Goal: Task Accomplishment & Management: Manage account settings

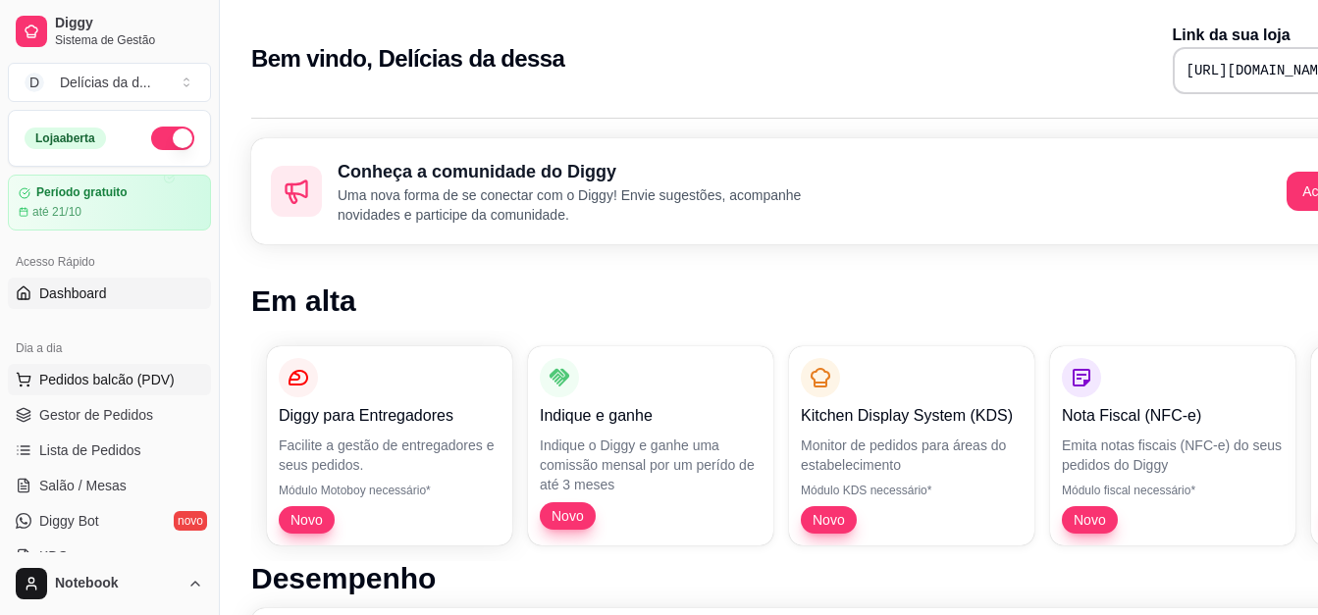
click at [92, 373] on span "Pedidos balcão (PDV)" at bounding box center [106, 380] width 135 height 20
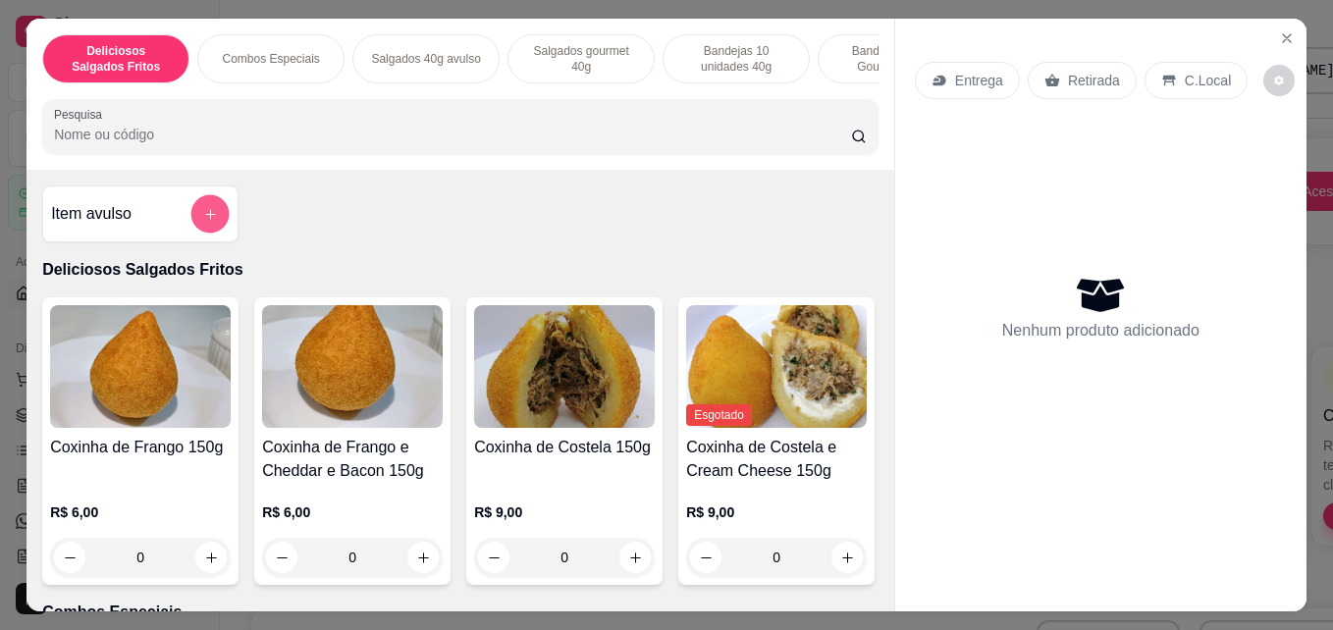
click at [196, 232] on button "add-separate-item" at bounding box center [210, 214] width 38 height 38
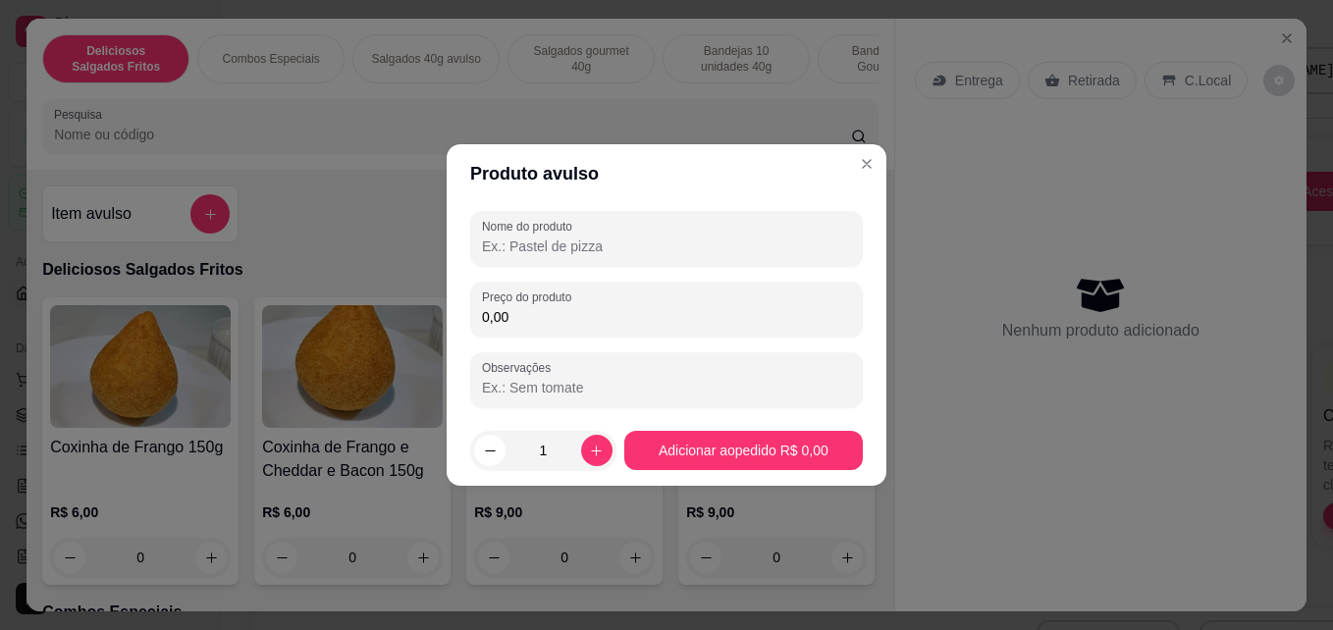
click at [587, 241] on input "Nome do produto" at bounding box center [666, 247] width 369 height 20
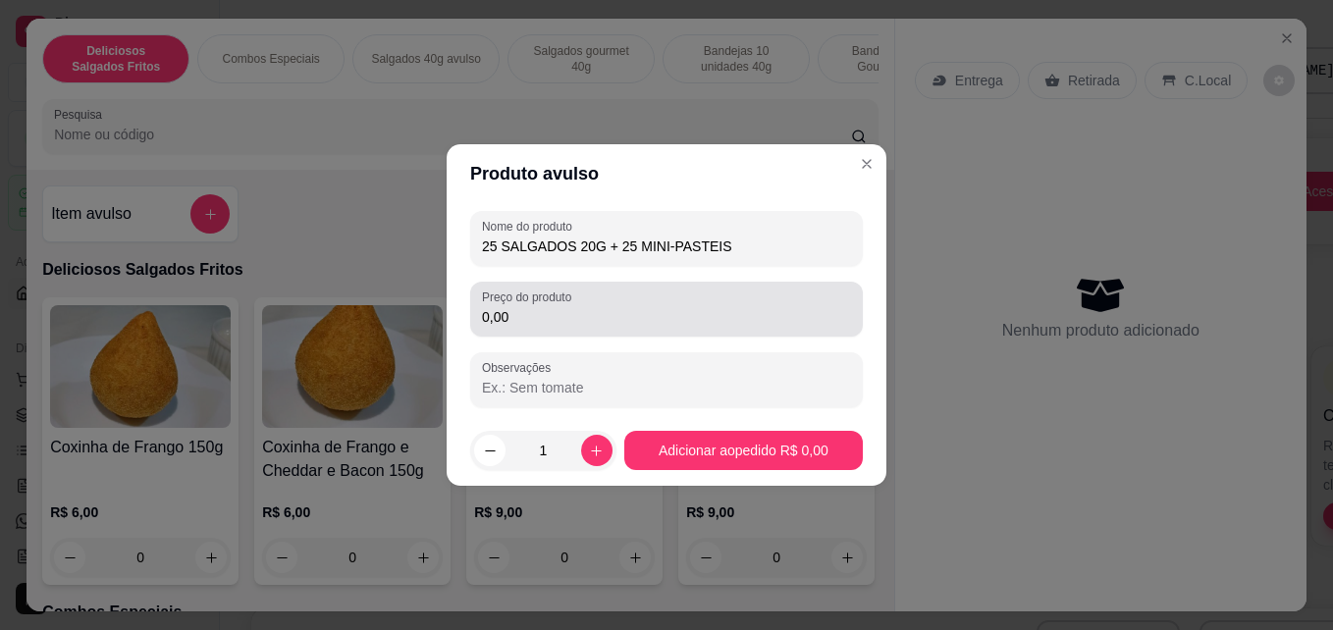
type input "25 SALGADOS 20G + 25 MINI-PASTEIS"
click at [562, 328] on div "0,00" at bounding box center [666, 308] width 369 height 39
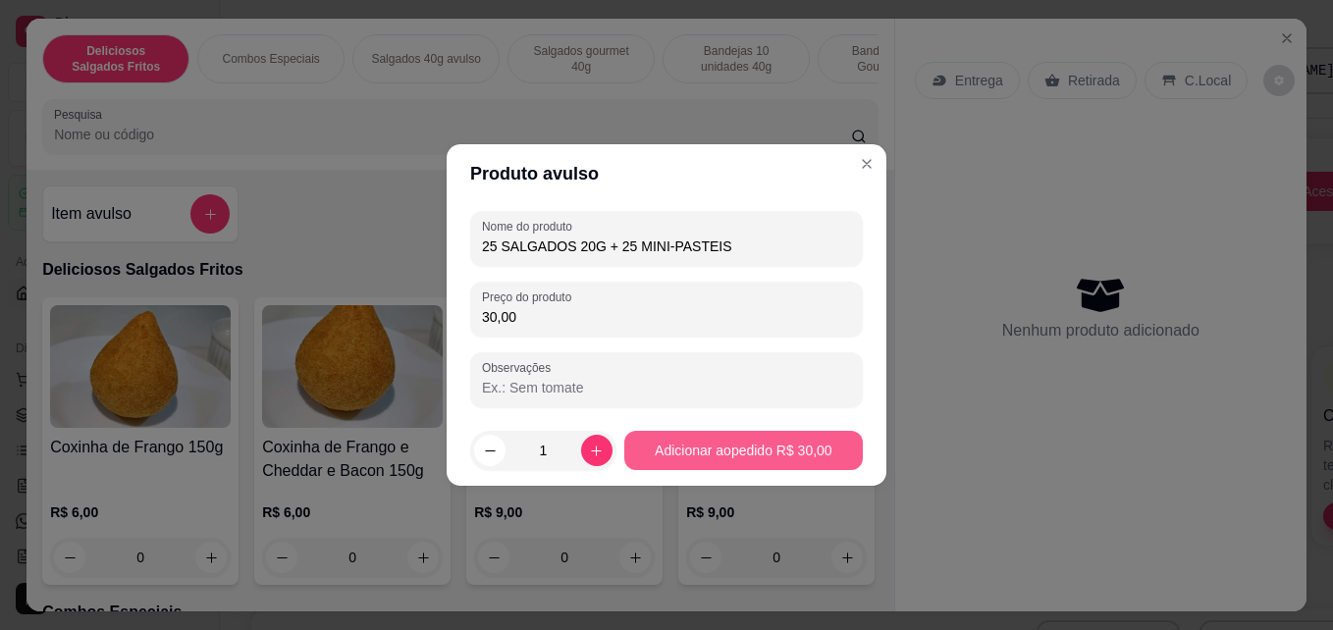
type input "30,00"
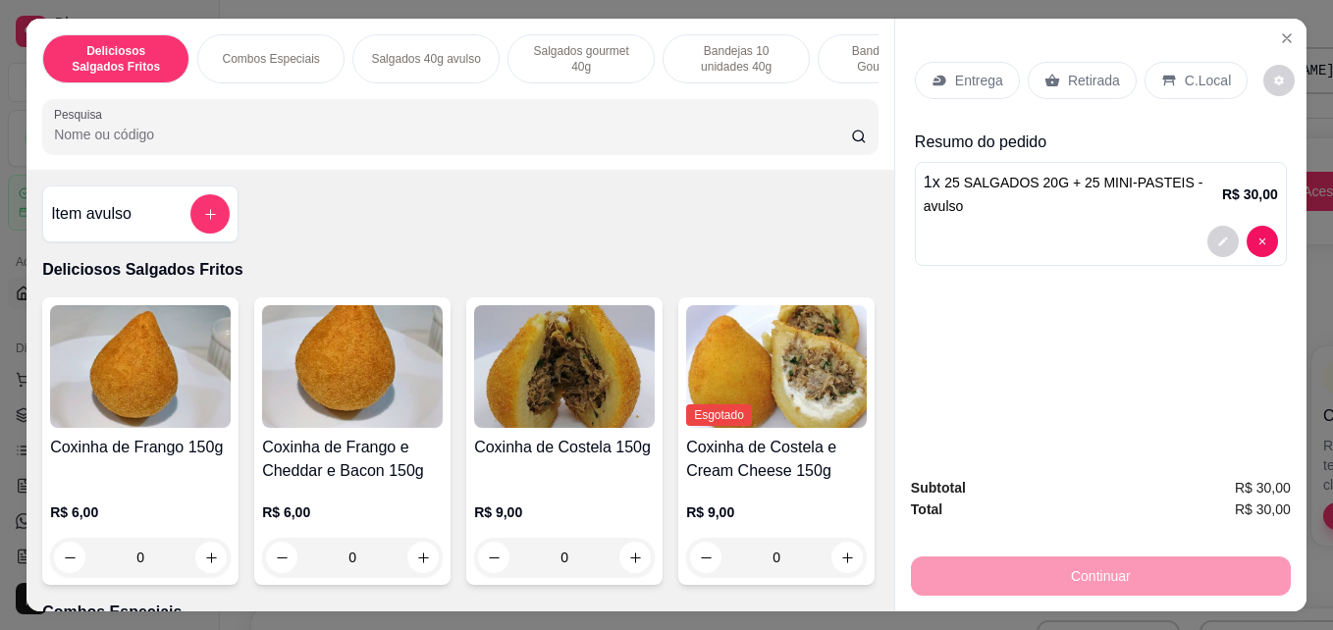
click at [970, 73] on p "Entrega" at bounding box center [979, 81] width 48 height 20
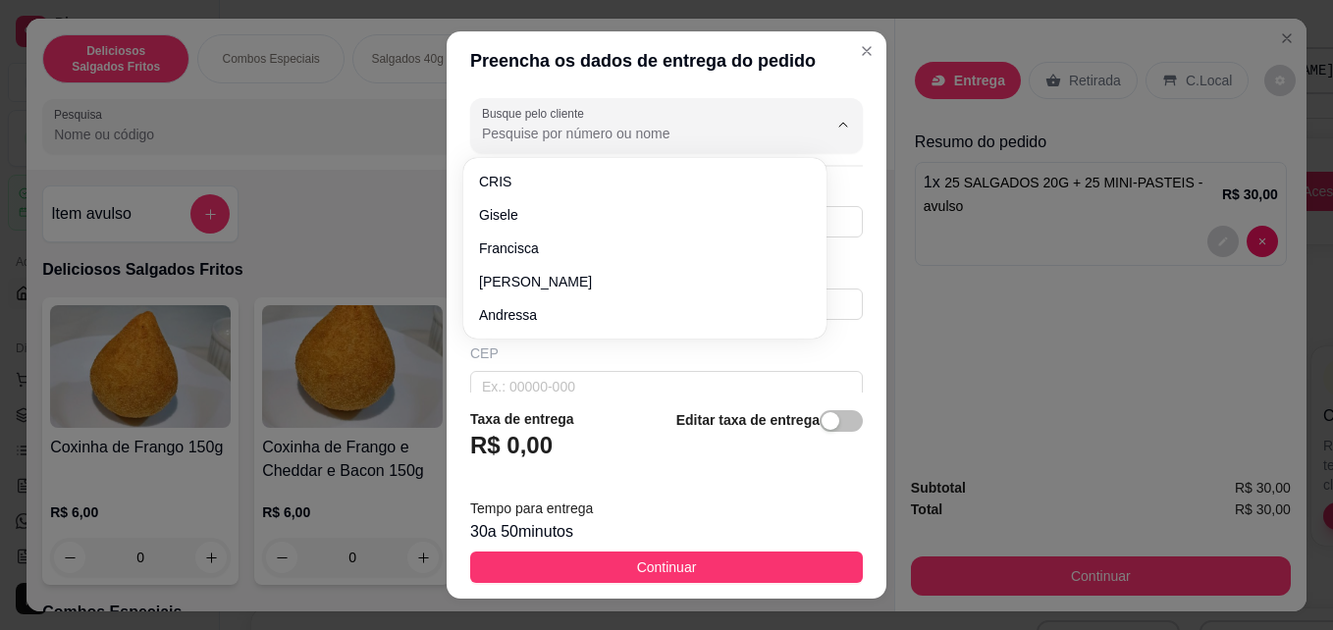
click at [638, 136] on input "Busque pelo cliente" at bounding box center [639, 134] width 314 height 20
type input "J"
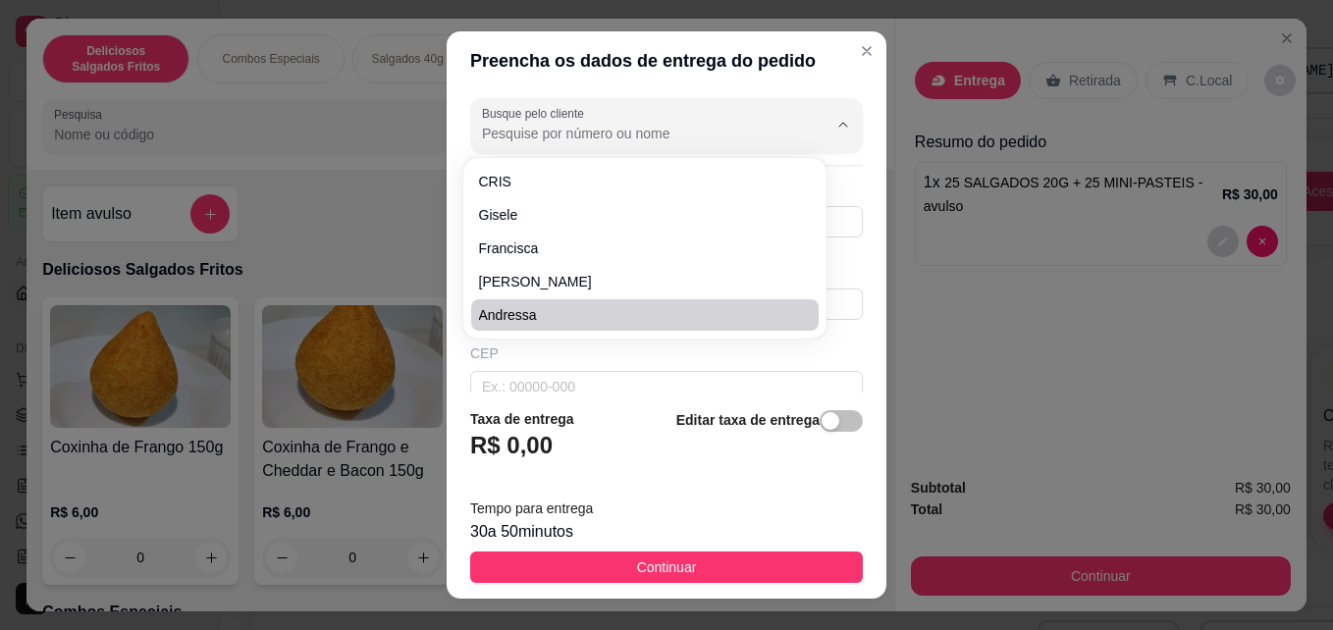
click at [668, 352] on div "CEP" at bounding box center [666, 353] width 393 height 20
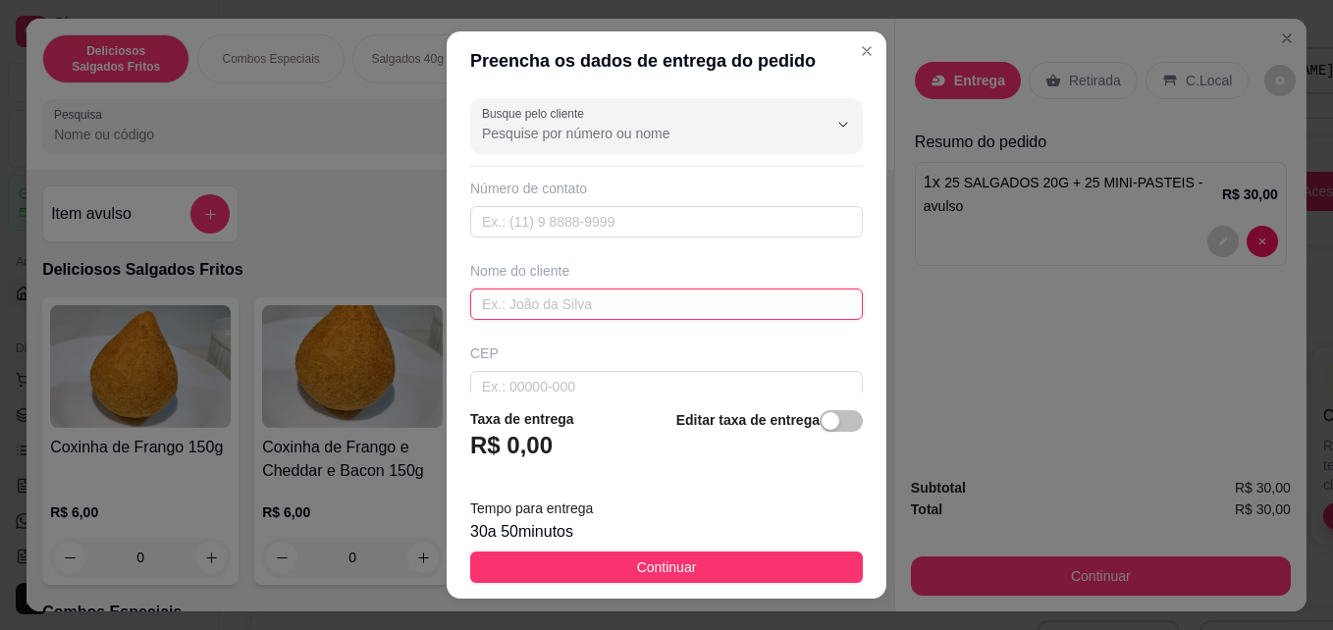
click at [617, 298] on input "text" at bounding box center [666, 304] width 393 height 31
type input "[PERSON_NAME]"
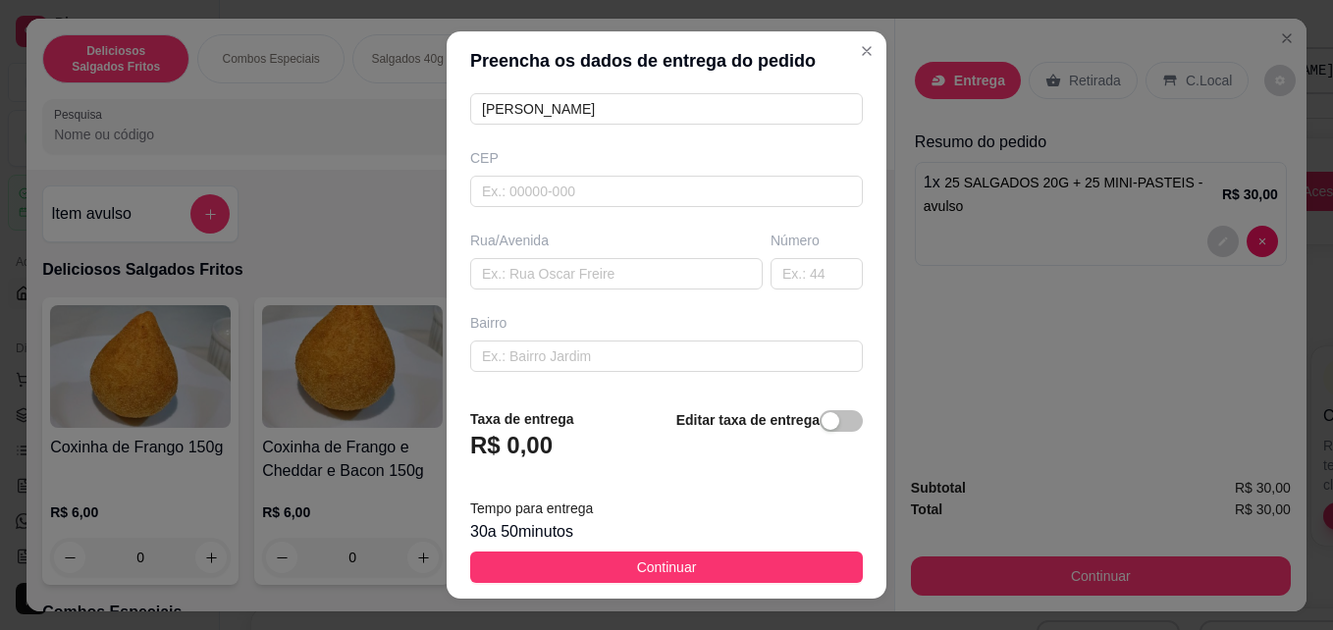
scroll to position [196, 0]
click at [626, 265] on input "text" at bounding box center [616, 272] width 292 height 31
type input "[PERSON_NAME]"
type input "119"
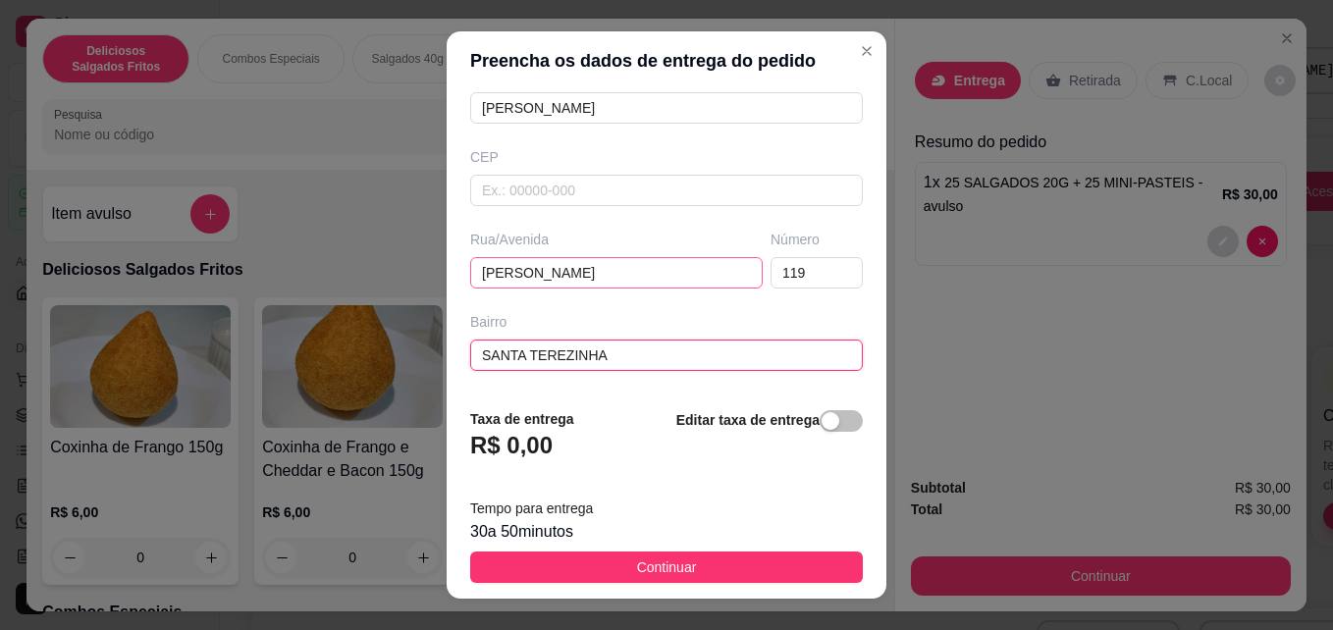
type input "SANTA TEREZINHA"
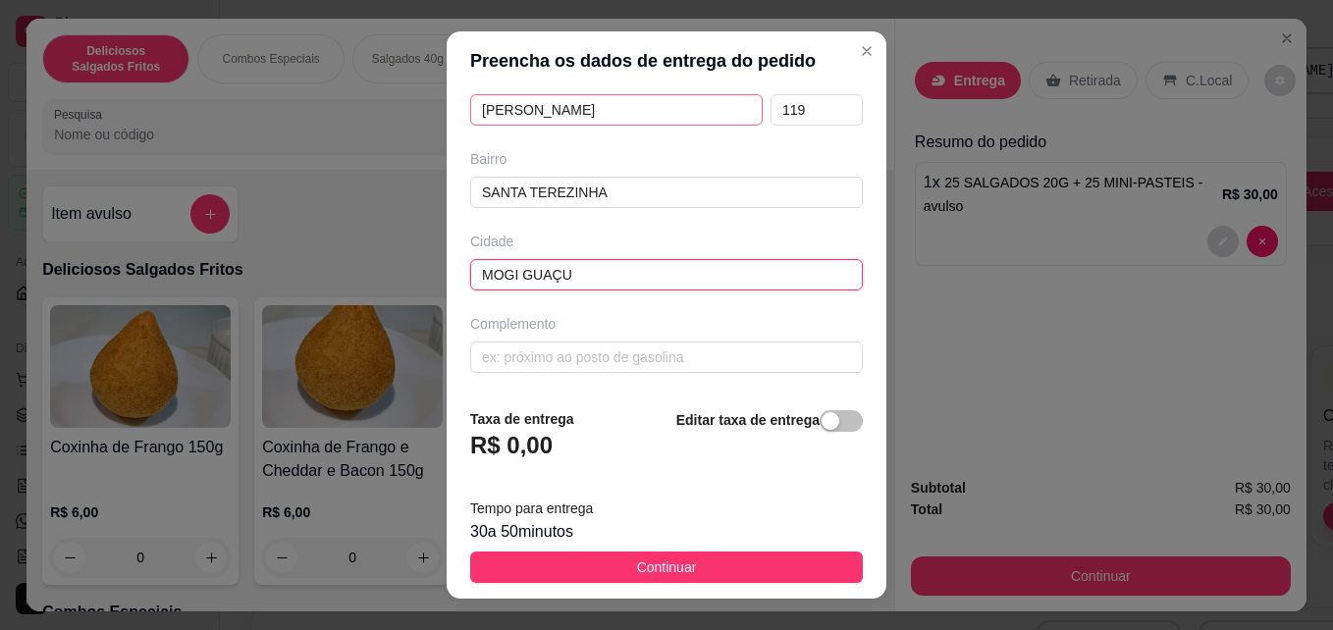
type input "MOGI GUAÇU"
click at [830, 427] on span "button" at bounding box center [840, 421] width 43 height 22
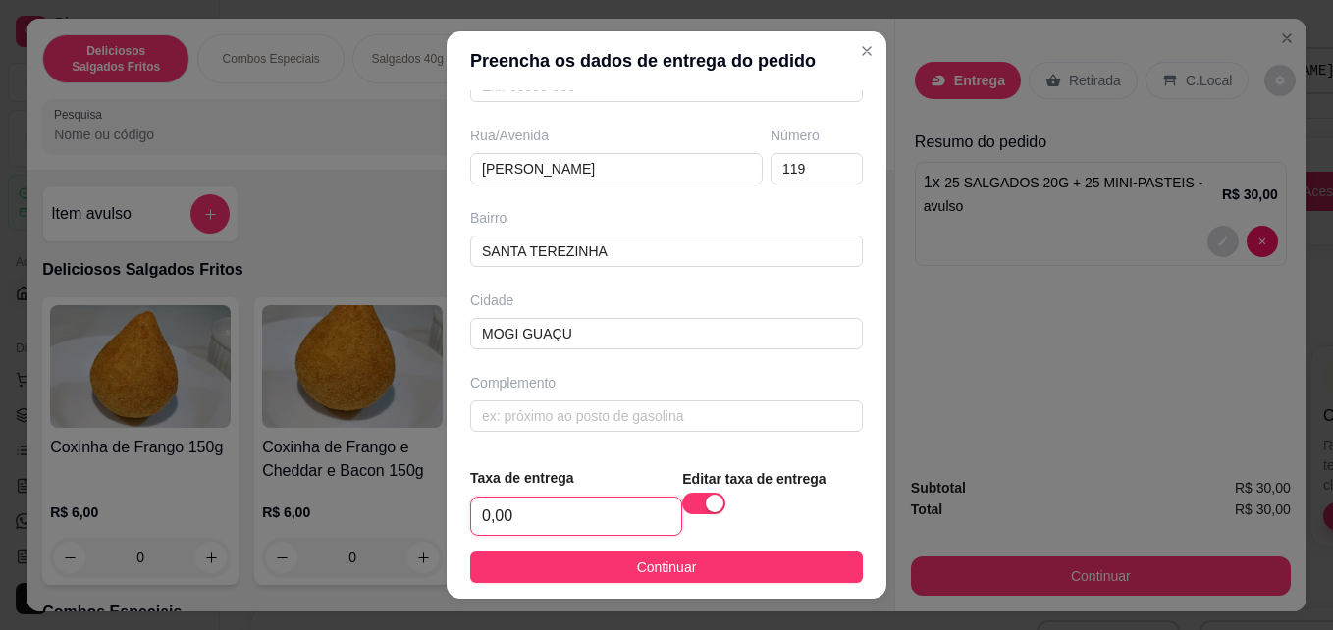
click at [600, 509] on input "0,00" at bounding box center [576, 516] width 210 height 37
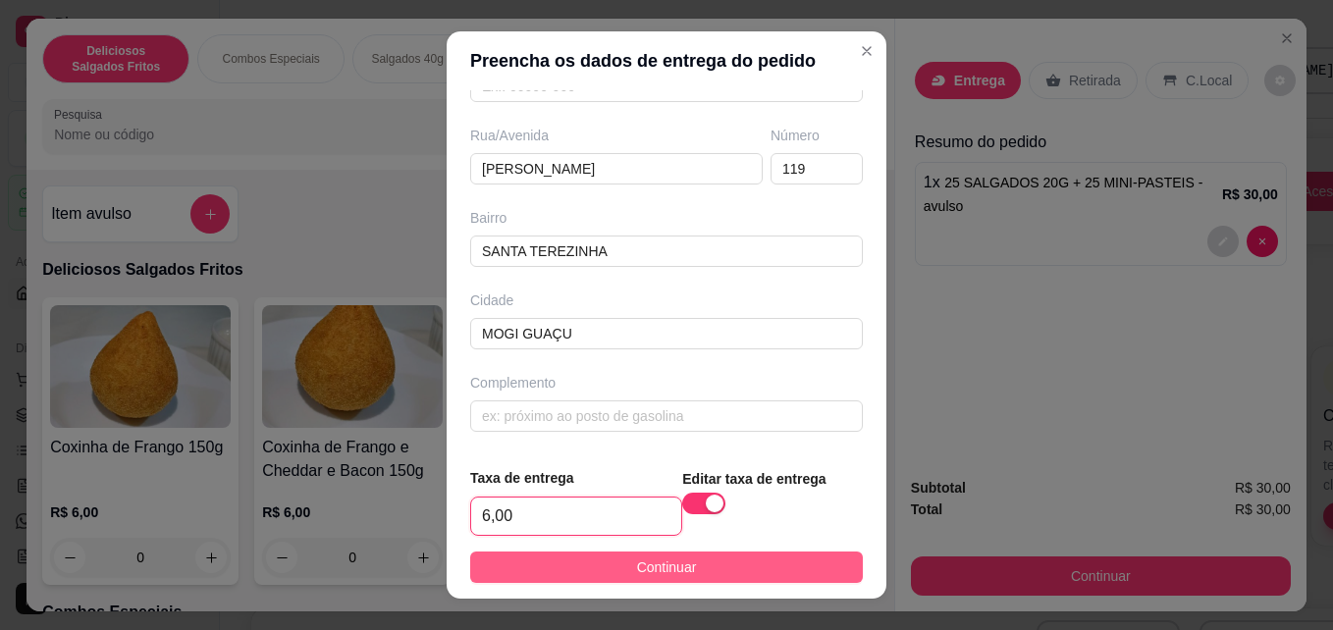
type input "6,00"
click at [637, 570] on span "Continuar" at bounding box center [667, 567] width 60 height 22
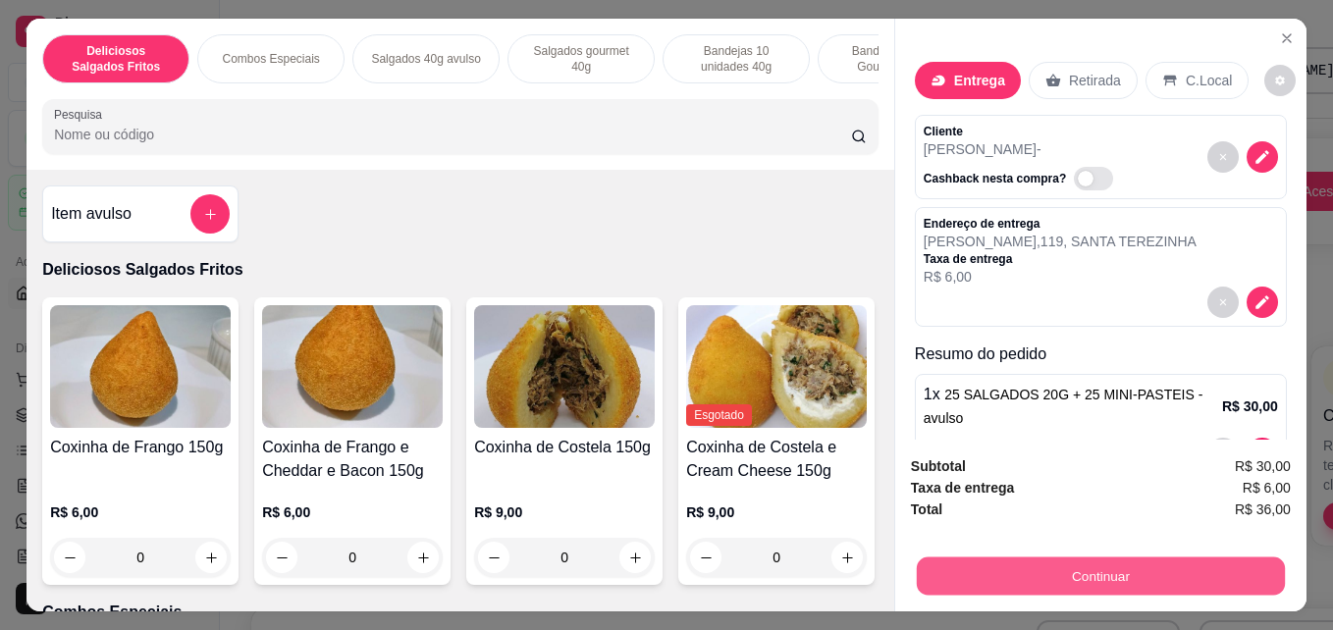
click at [979, 566] on button "Continuar" at bounding box center [1101, 575] width 368 height 38
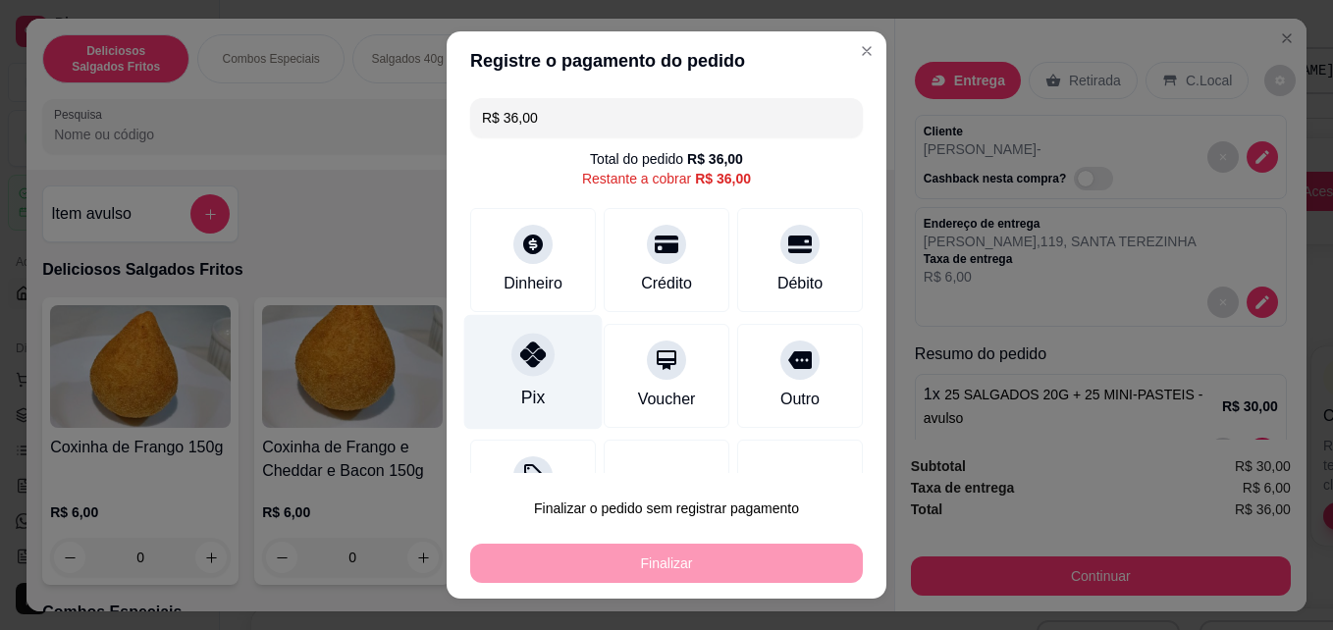
click at [523, 373] on div at bounding box center [532, 355] width 43 height 43
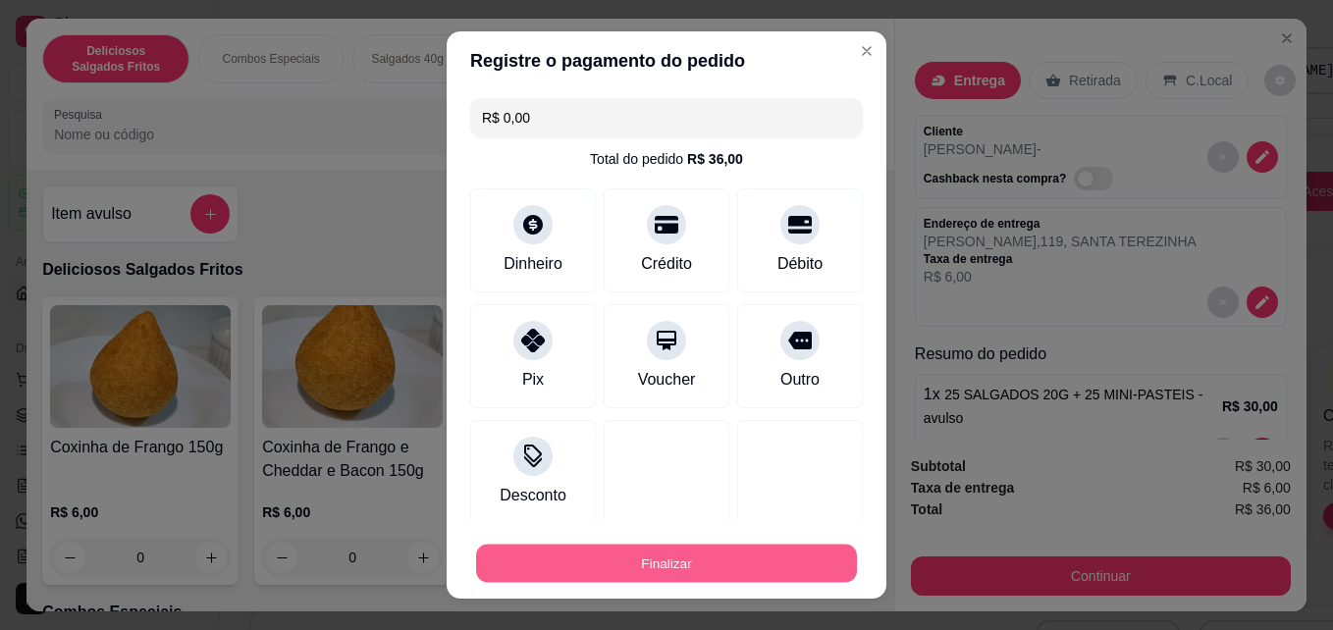
click at [600, 555] on button "Finalizar" at bounding box center [666, 564] width 381 height 38
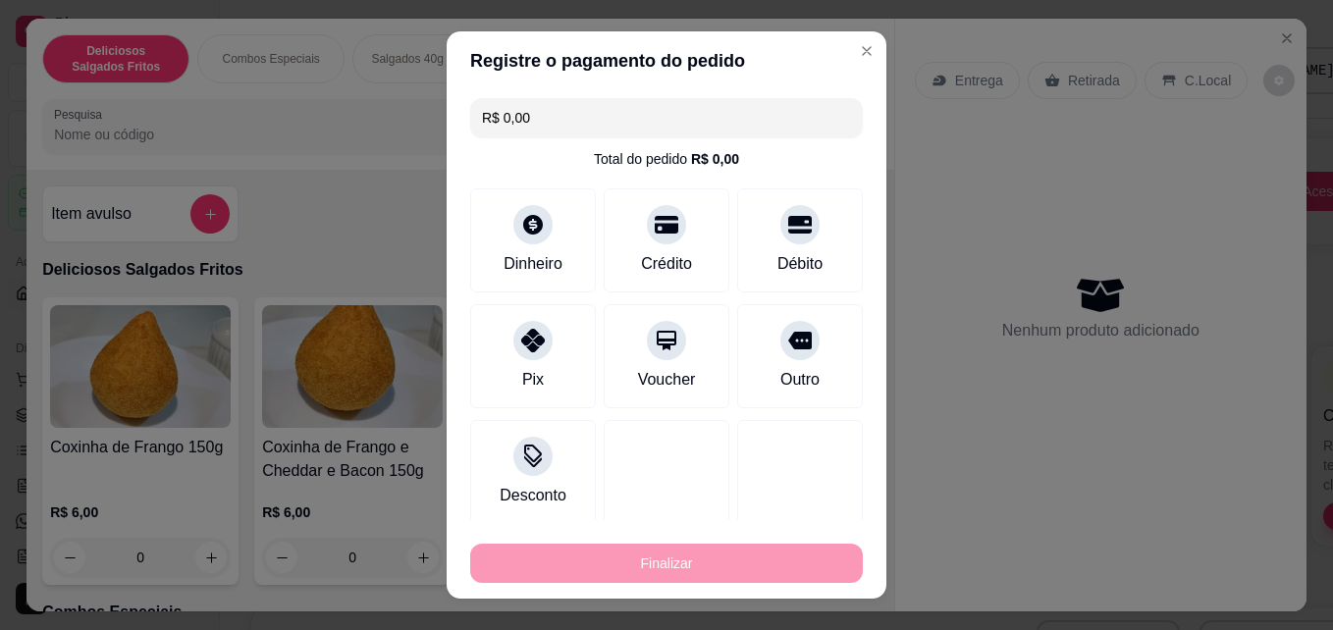
type input "-R$ 36,00"
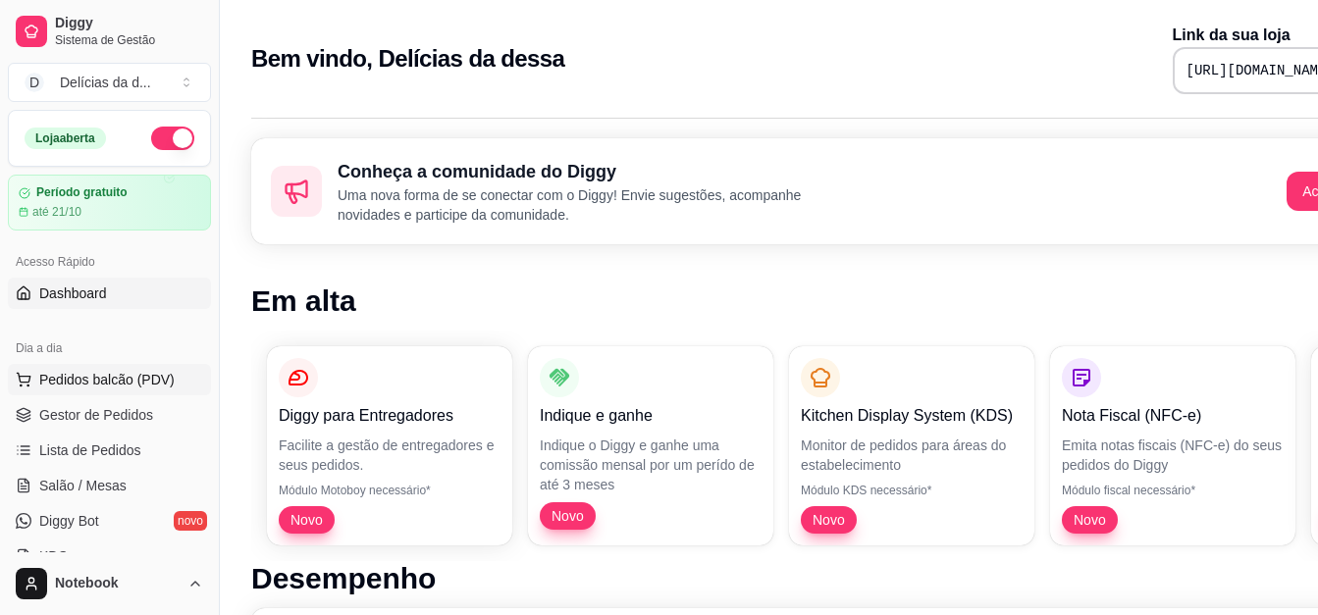
click at [98, 382] on span "Pedidos balcão (PDV)" at bounding box center [106, 380] width 135 height 20
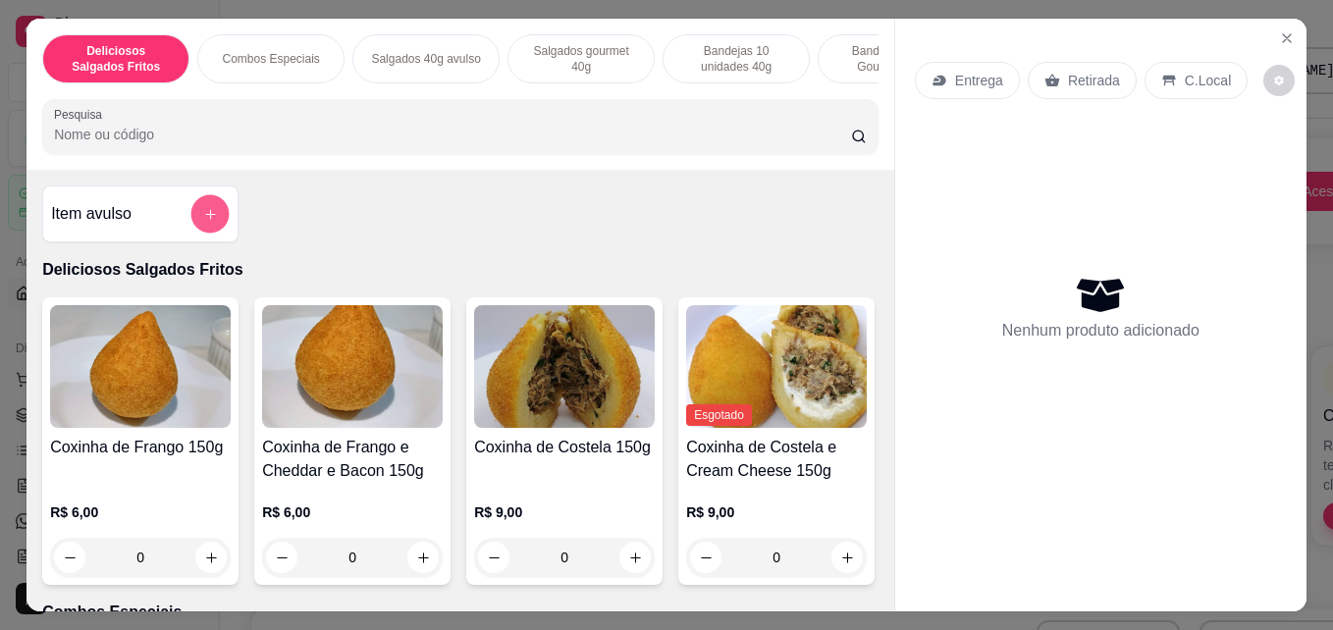
click at [203, 222] on icon "add-separate-item" at bounding box center [210, 214] width 15 height 15
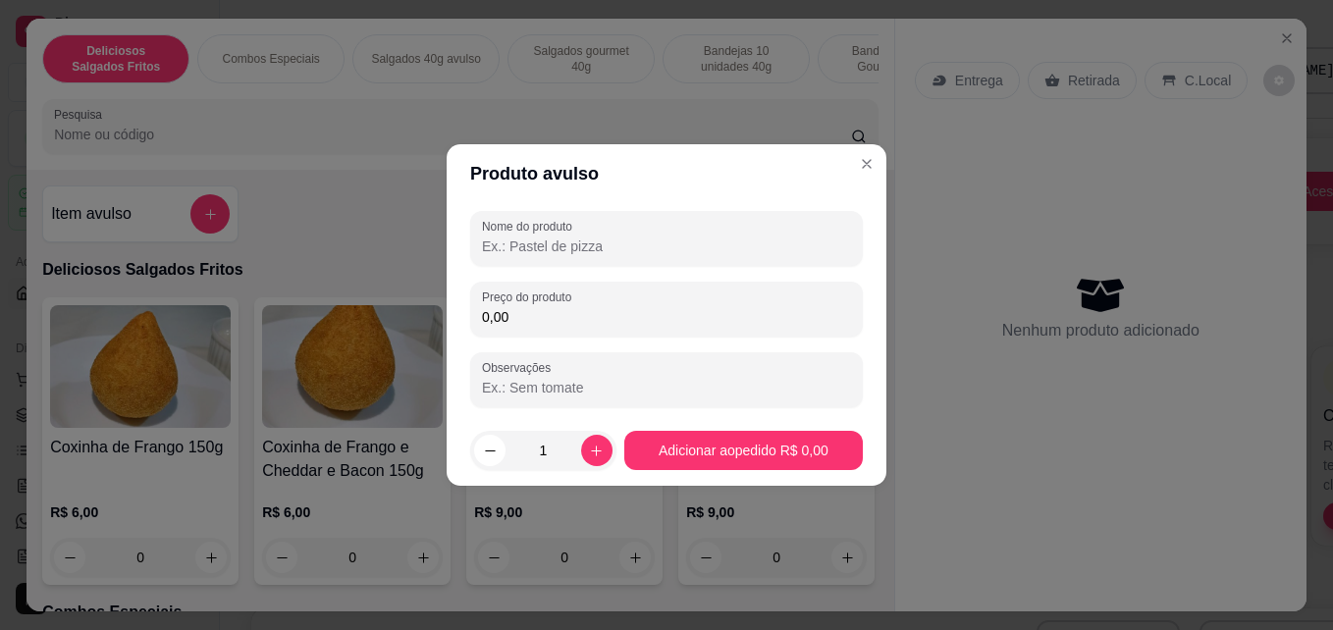
click at [553, 238] on input "Nome do produto" at bounding box center [666, 247] width 369 height 20
type input "25 SALGADOS DE FESTA 20G + 25 MINI PASTEIS"
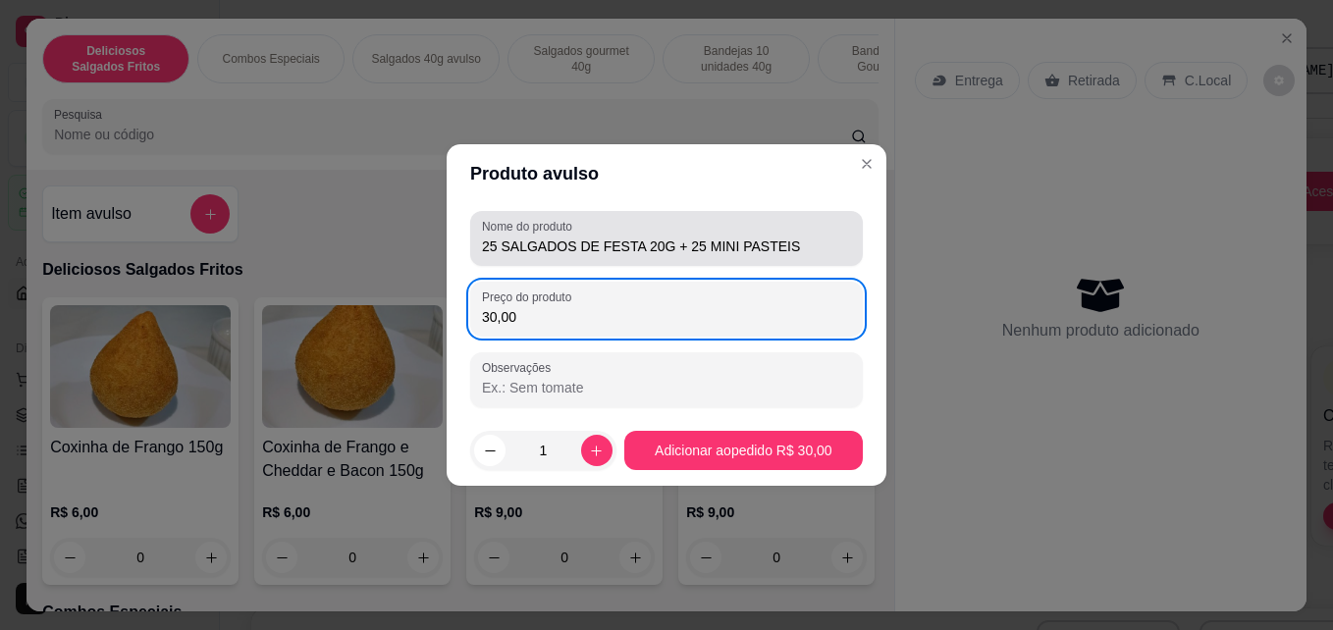
type input "30,00"
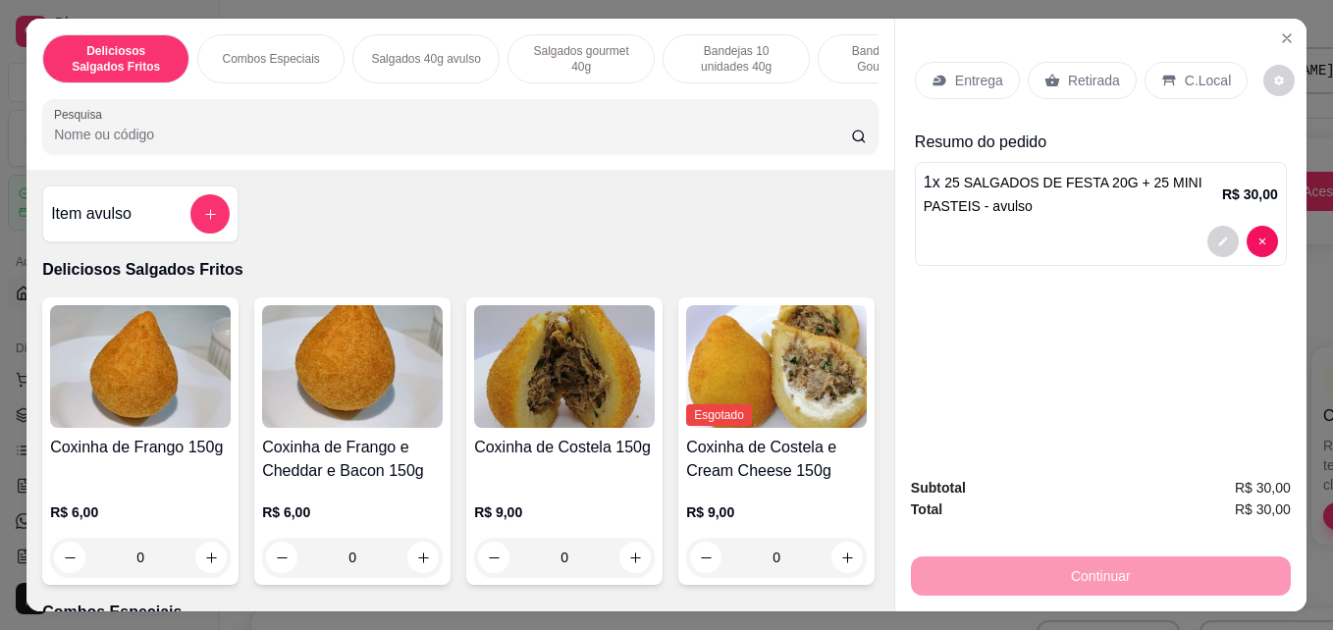
click at [1068, 82] on p "Retirada" at bounding box center [1094, 81] width 52 height 20
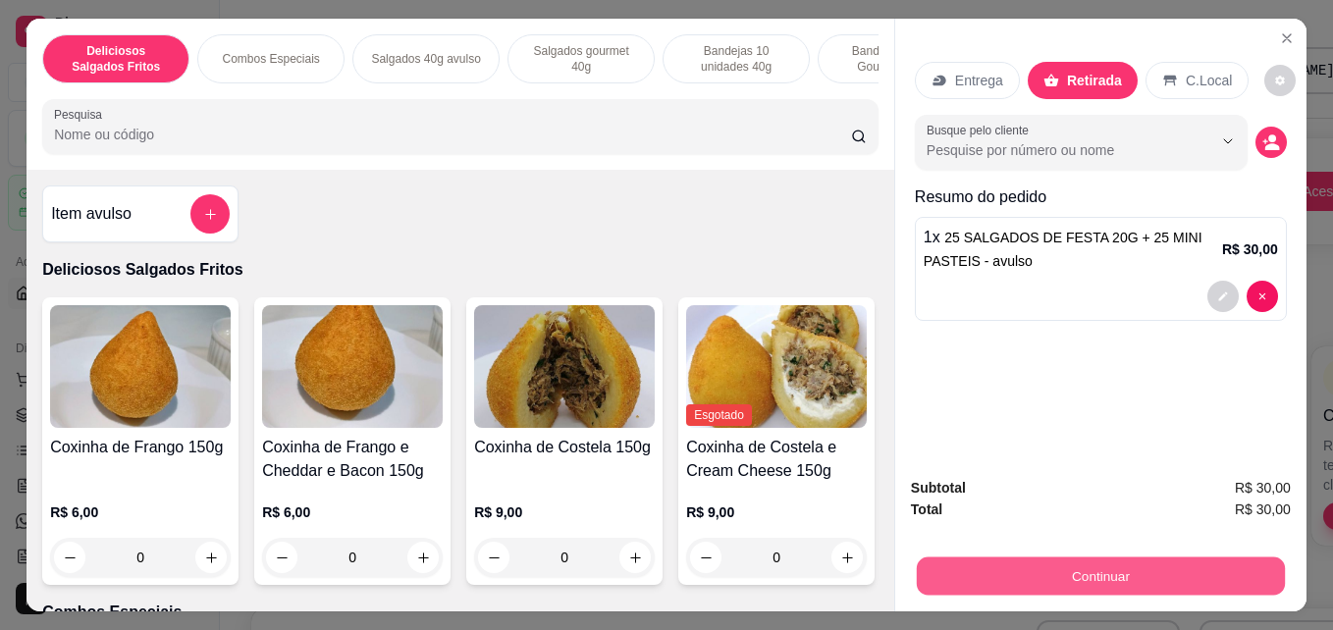
click at [1038, 569] on button "Continuar" at bounding box center [1101, 575] width 368 height 38
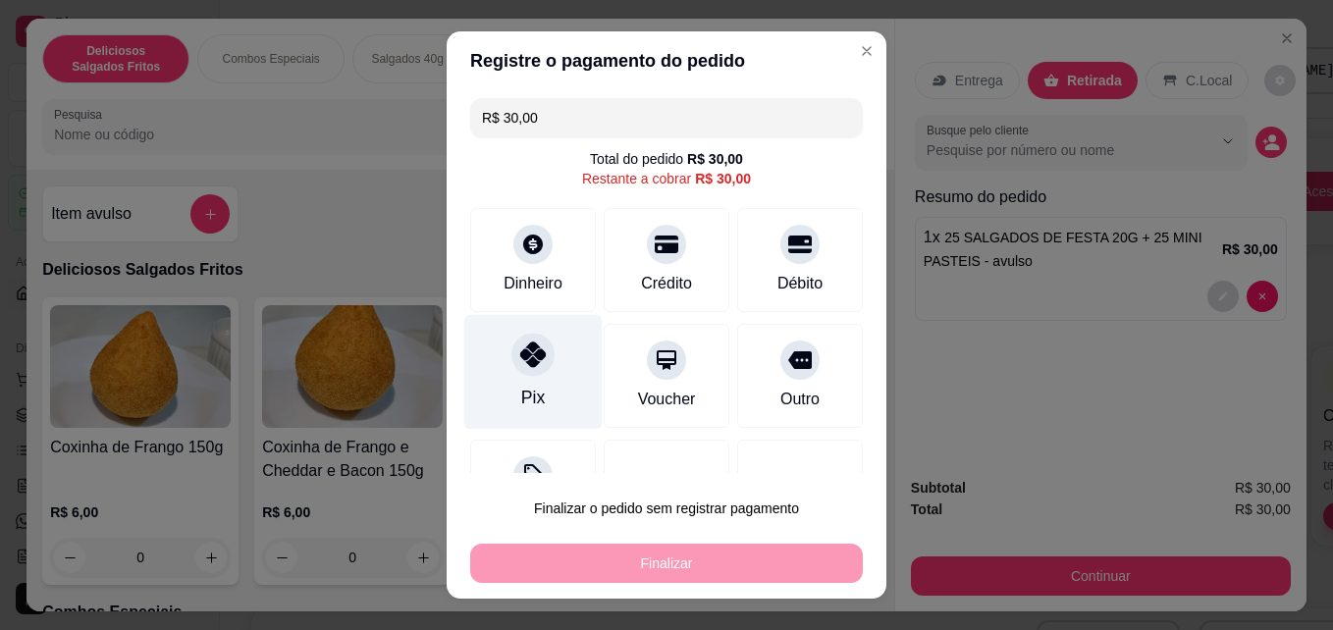
click at [520, 358] on icon at bounding box center [533, 355] width 26 height 26
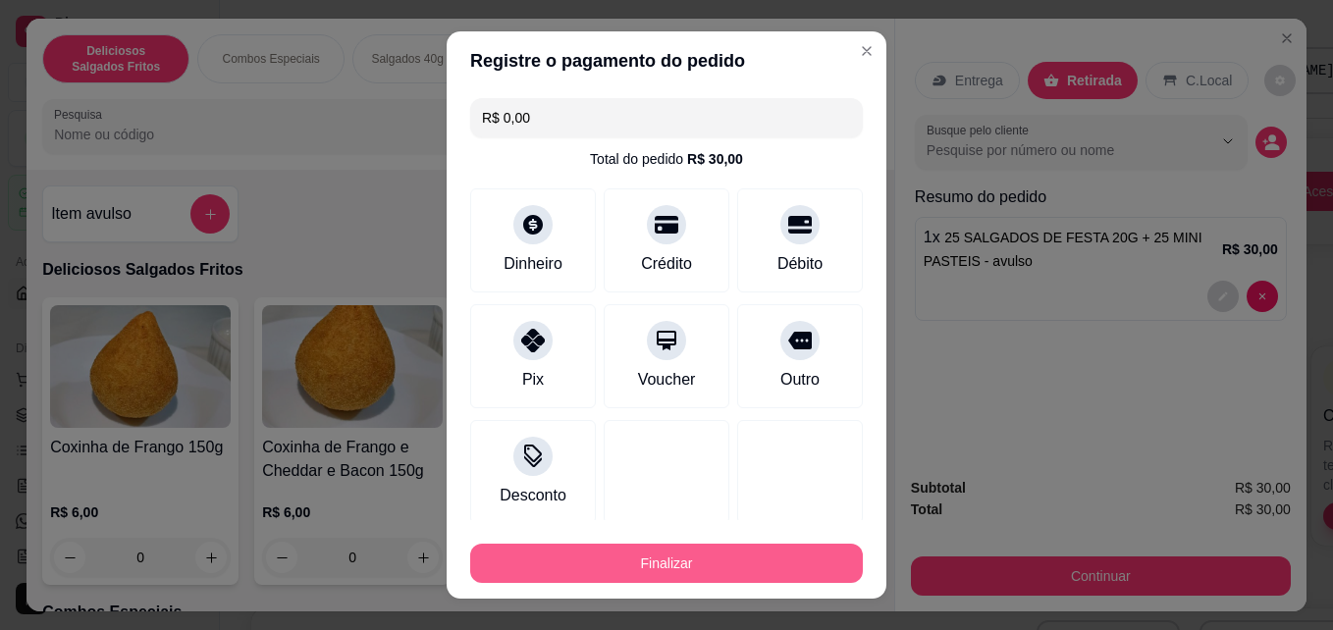
click at [610, 580] on button "Finalizar" at bounding box center [666, 563] width 393 height 39
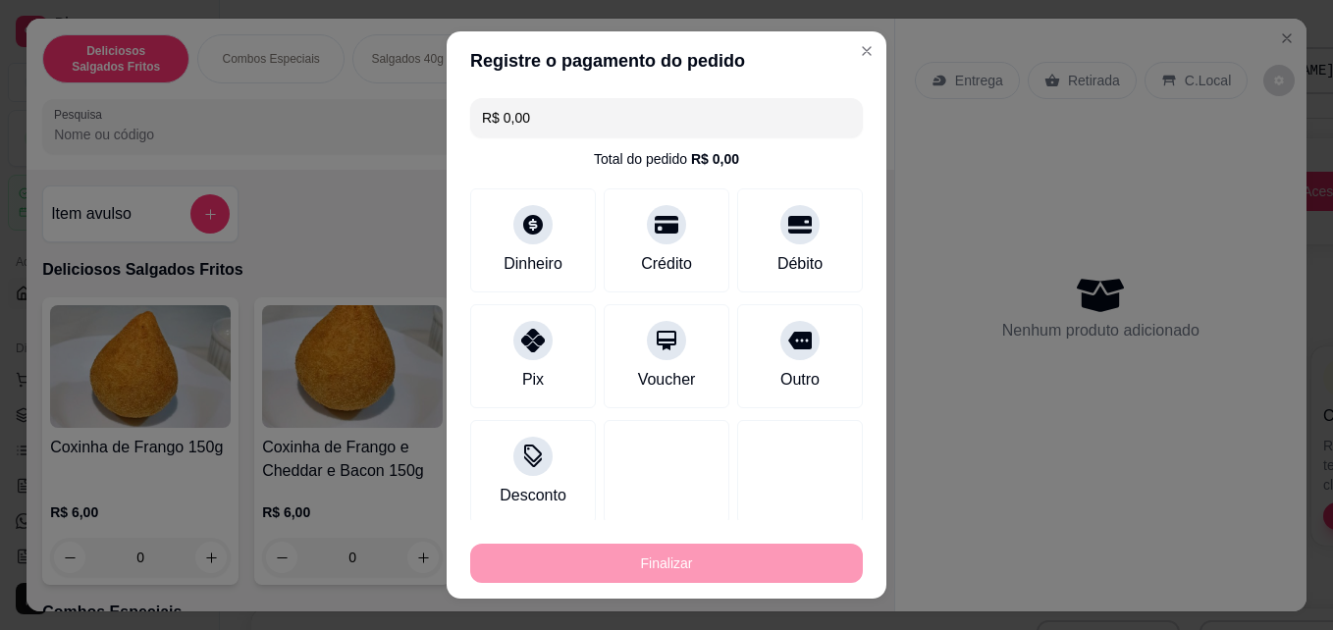
type input "-R$ 30,00"
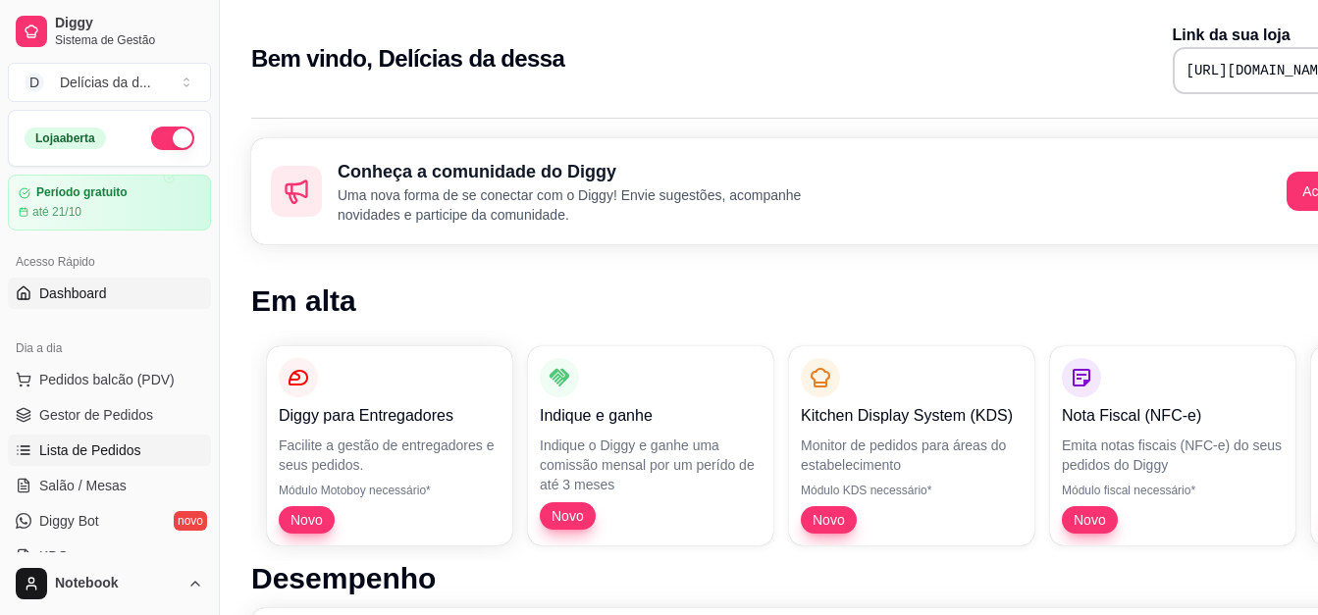
click at [124, 454] on span "Lista de Pedidos" at bounding box center [90, 451] width 102 height 20
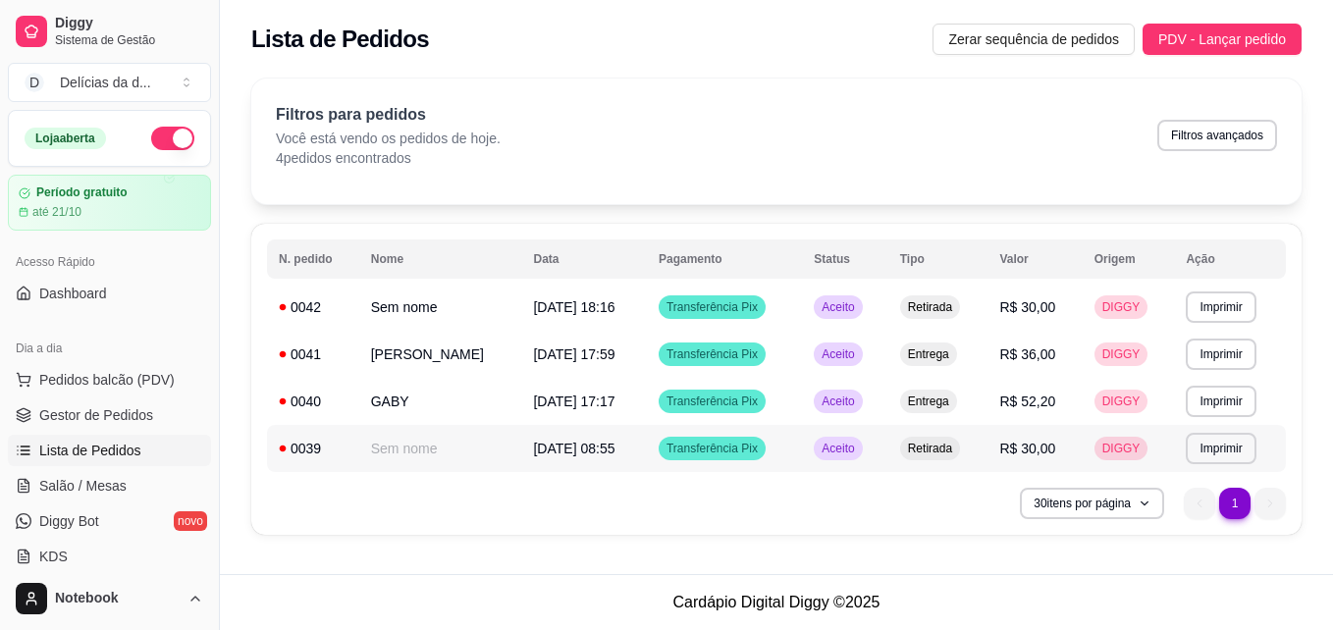
click at [534, 449] on span "[DATE] 08:55" at bounding box center [573, 449] width 81 height 16
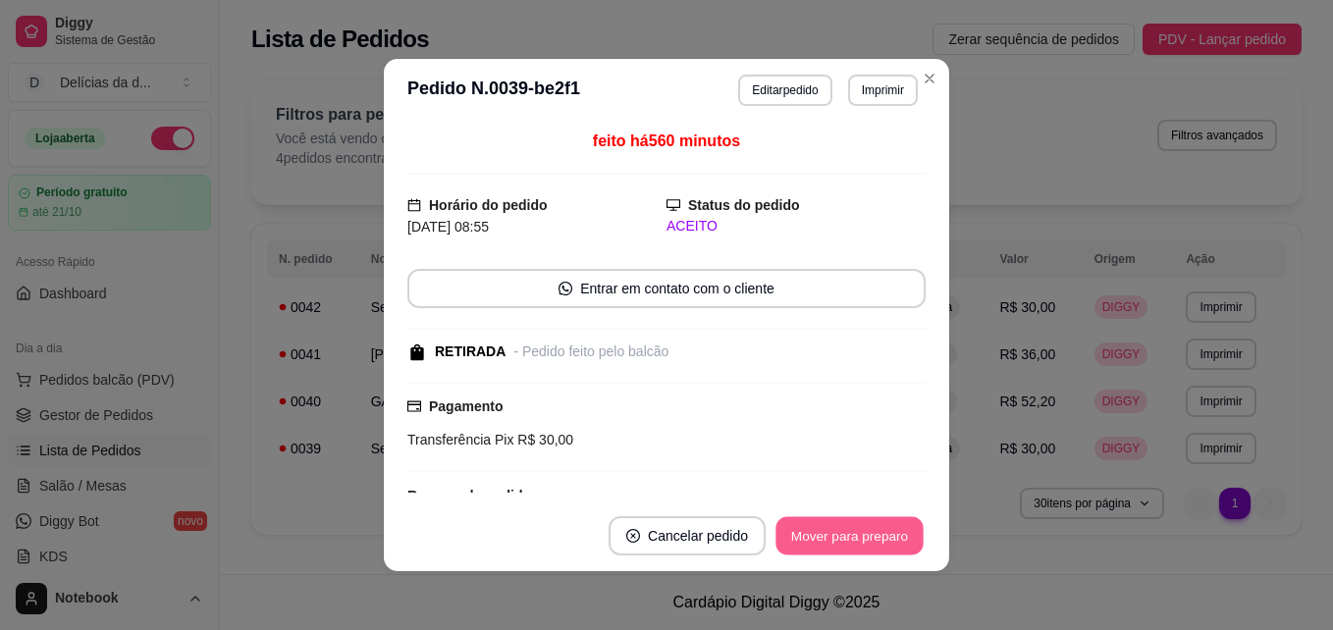
click at [815, 539] on button "Mover para preparo" at bounding box center [848, 536] width 147 height 38
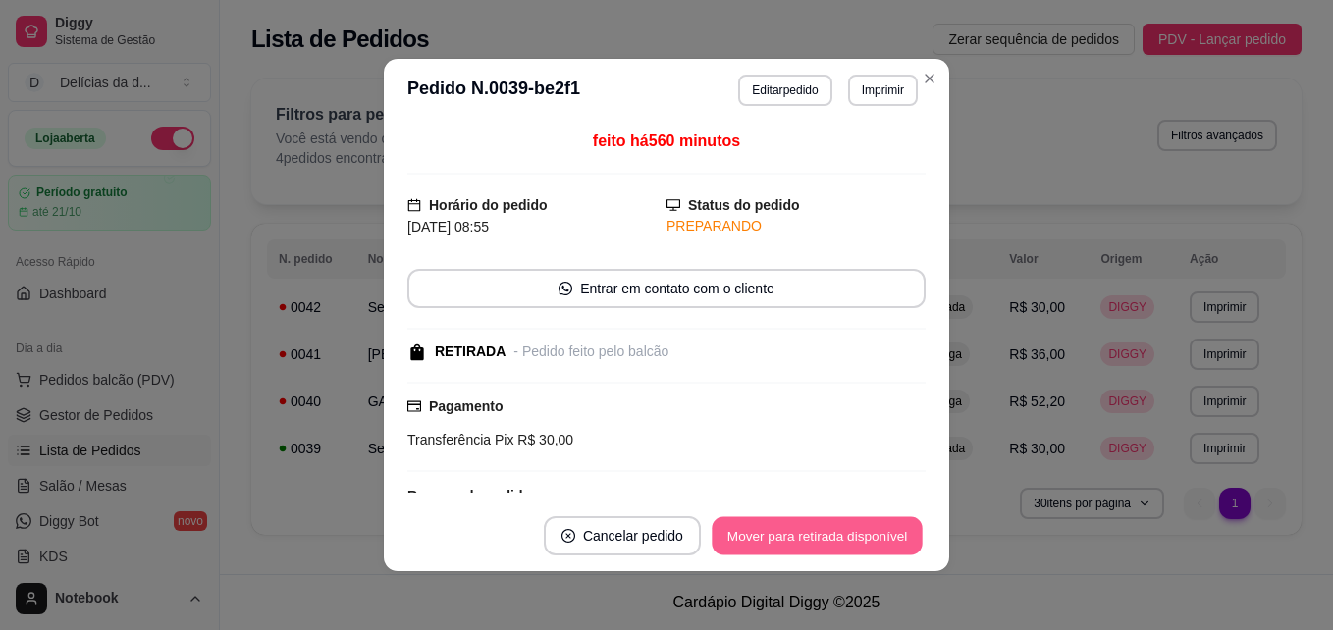
click at [815, 539] on button "Mover para retirada disponível" at bounding box center [816, 536] width 210 height 38
click at [815, 539] on button "Mover para finalizado" at bounding box center [844, 536] width 158 height 38
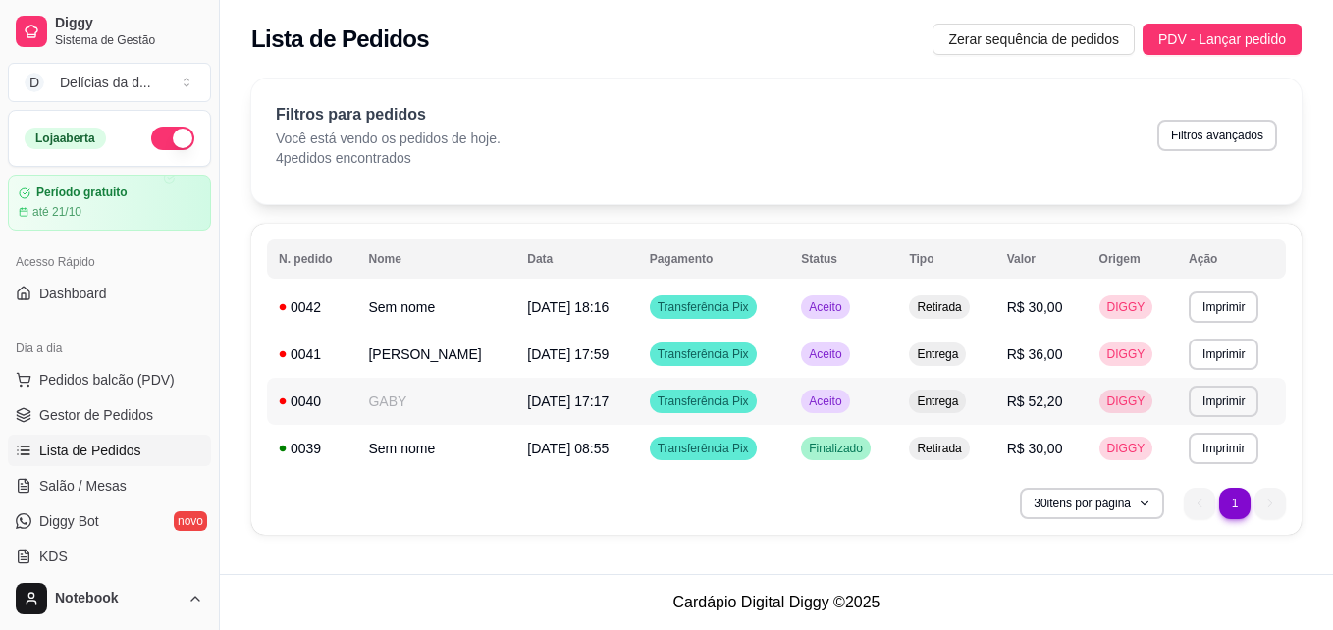
click at [550, 388] on td "[DATE] 17:17" at bounding box center [576, 401] width 122 height 47
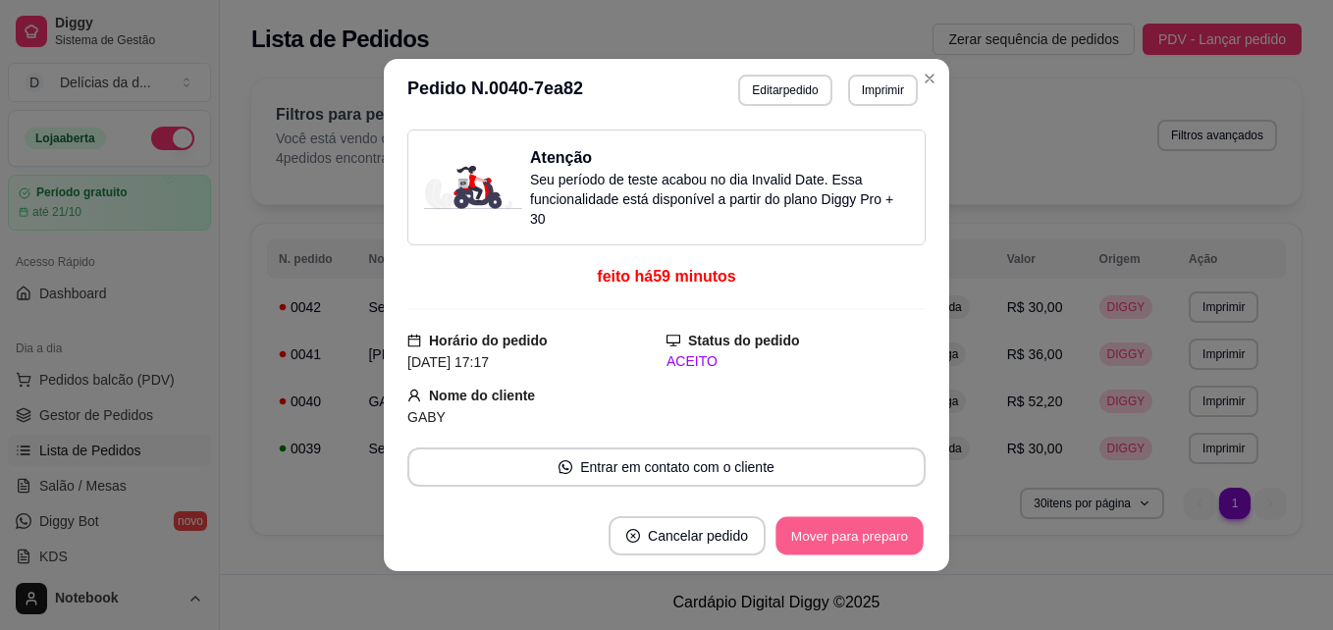
click at [810, 529] on button "Mover para preparo" at bounding box center [848, 536] width 147 height 38
click at [810, 529] on button "Mover para entrega" at bounding box center [849, 536] width 147 height 38
click at [810, 529] on button "Mover para finalizado" at bounding box center [844, 536] width 158 height 38
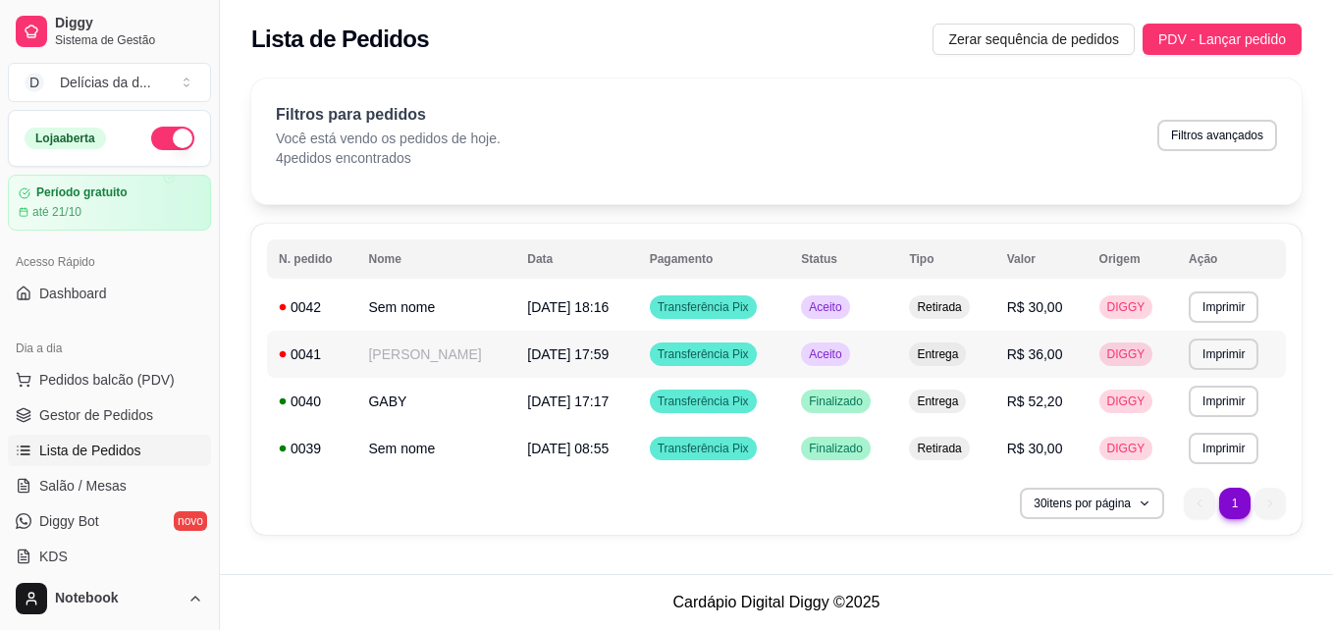
click at [527, 351] on span "[DATE] 17:59" at bounding box center [567, 354] width 81 height 16
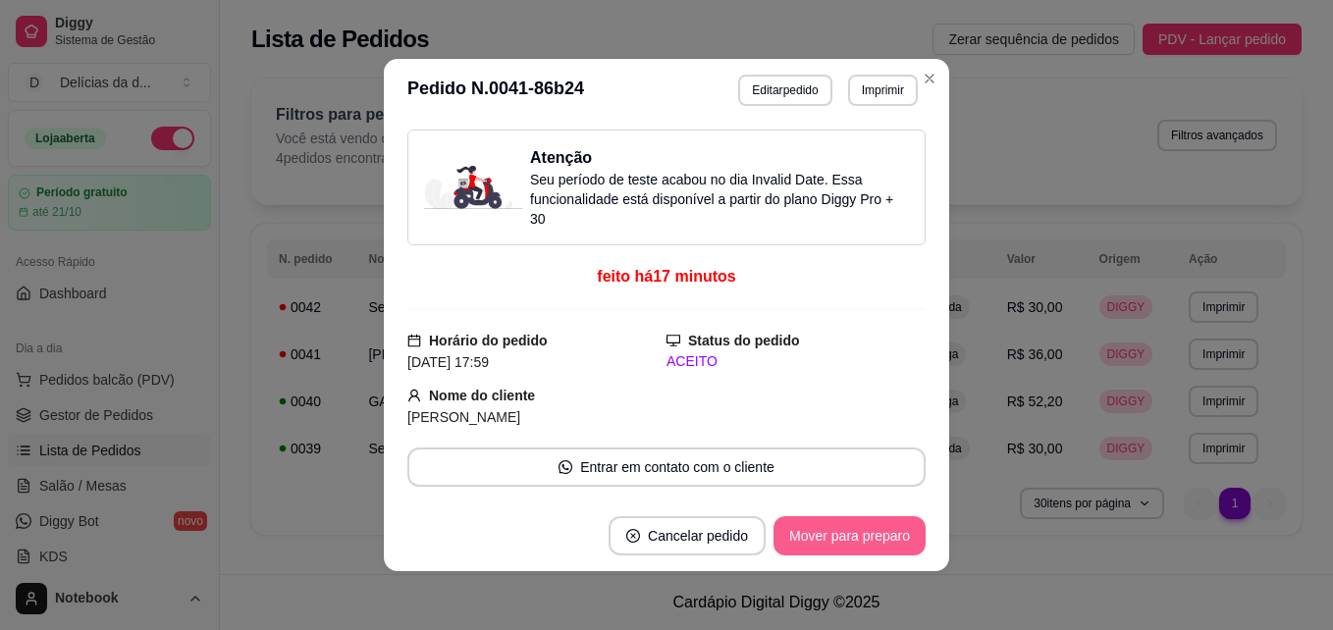
click at [825, 535] on button "Mover para preparo" at bounding box center [849, 535] width 152 height 39
click at [825, 535] on button "Mover para entrega" at bounding box center [849, 536] width 147 height 38
click at [825, 535] on button "Mover para finalizado" at bounding box center [844, 536] width 158 height 38
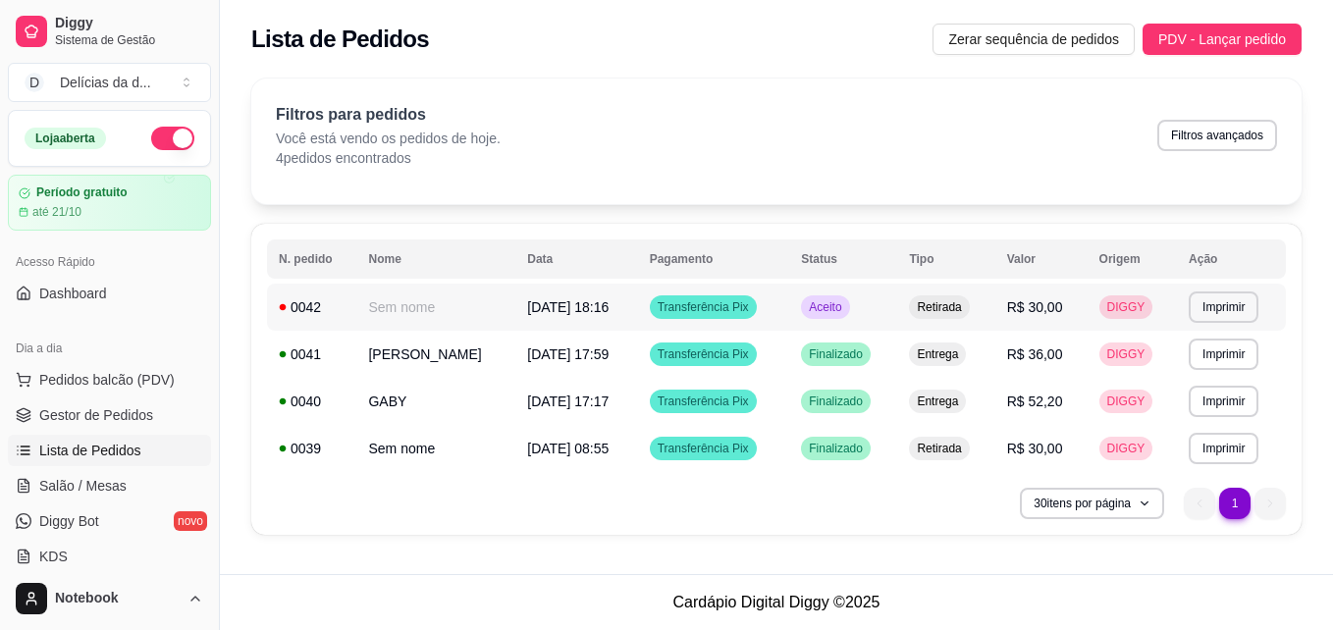
click at [527, 301] on span "[DATE] 18:16" at bounding box center [567, 307] width 81 height 16
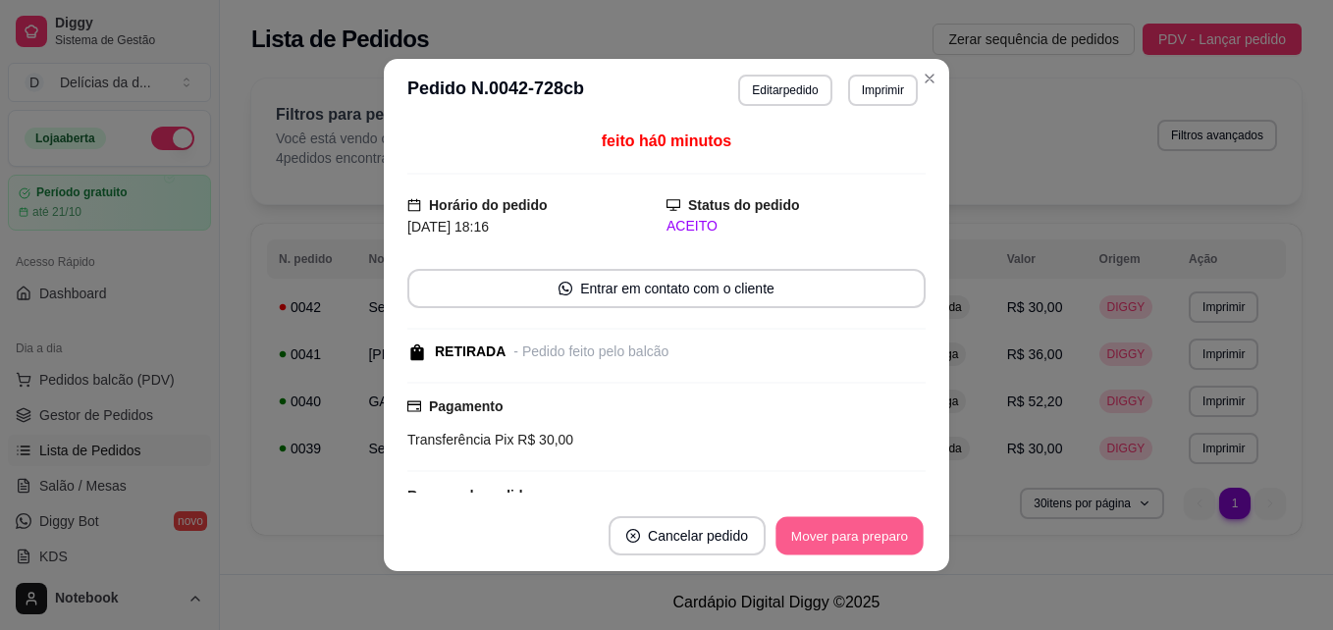
click at [820, 529] on button "Mover para preparo" at bounding box center [848, 536] width 147 height 38
click at [820, 529] on button "Mover para retirada disponível" at bounding box center [816, 536] width 210 height 38
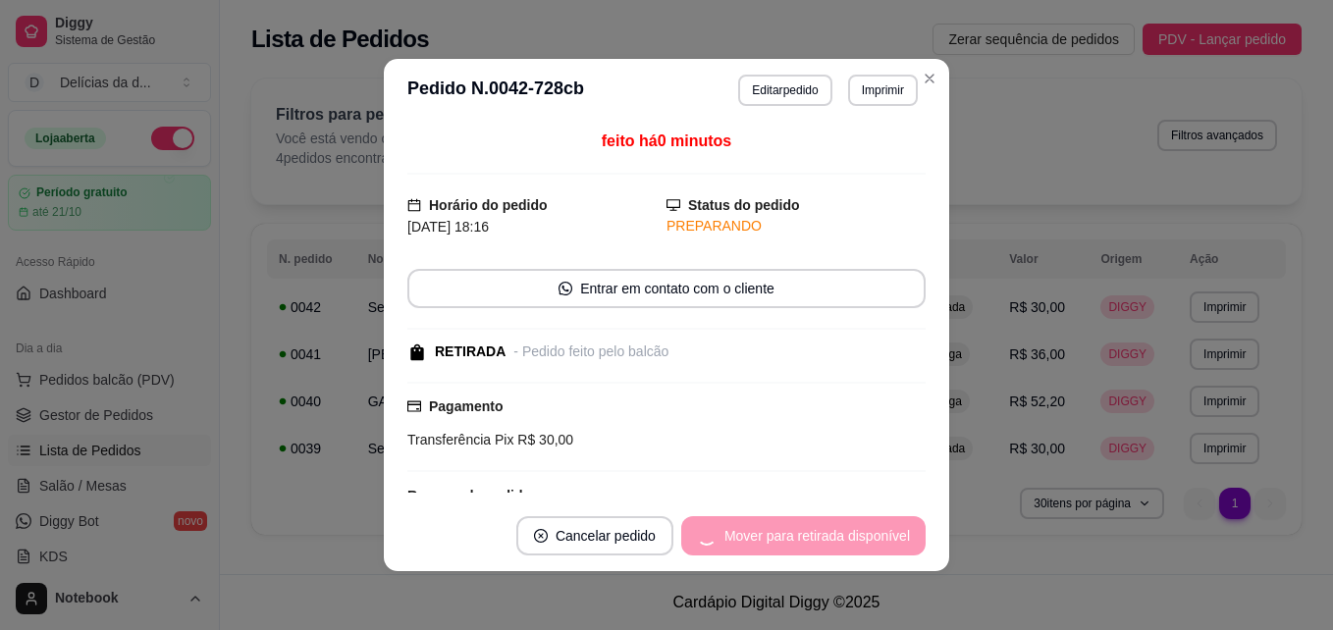
click at [820, 529] on div "Mover para retirada disponível" at bounding box center [803, 535] width 244 height 39
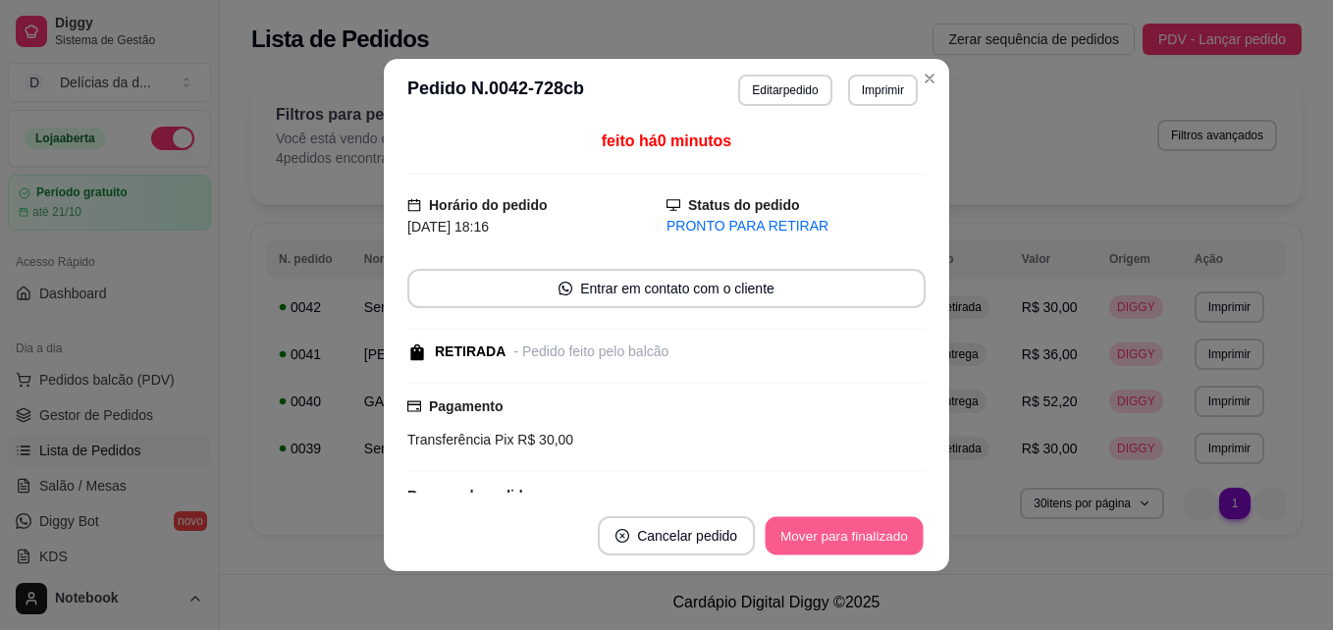
click at [820, 529] on button "Mover para finalizado" at bounding box center [844, 536] width 158 height 38
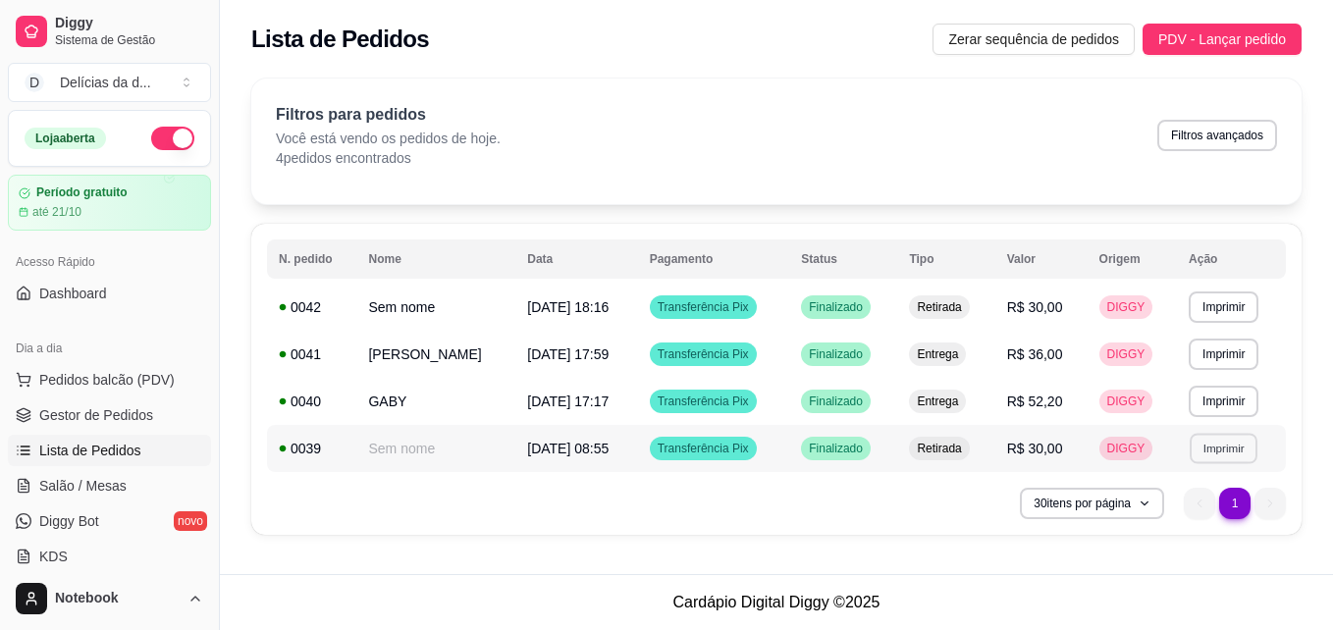
click at [1220, 450] on button "Imprimir" at bounding box center [1223, 448] width 68 height 30
click at [1169, 519] on button "IMPRESSORA" at bounding box center [1183, 516] width 137 height 30
